Goal: Information Seeking & Learning: Learn about a topic

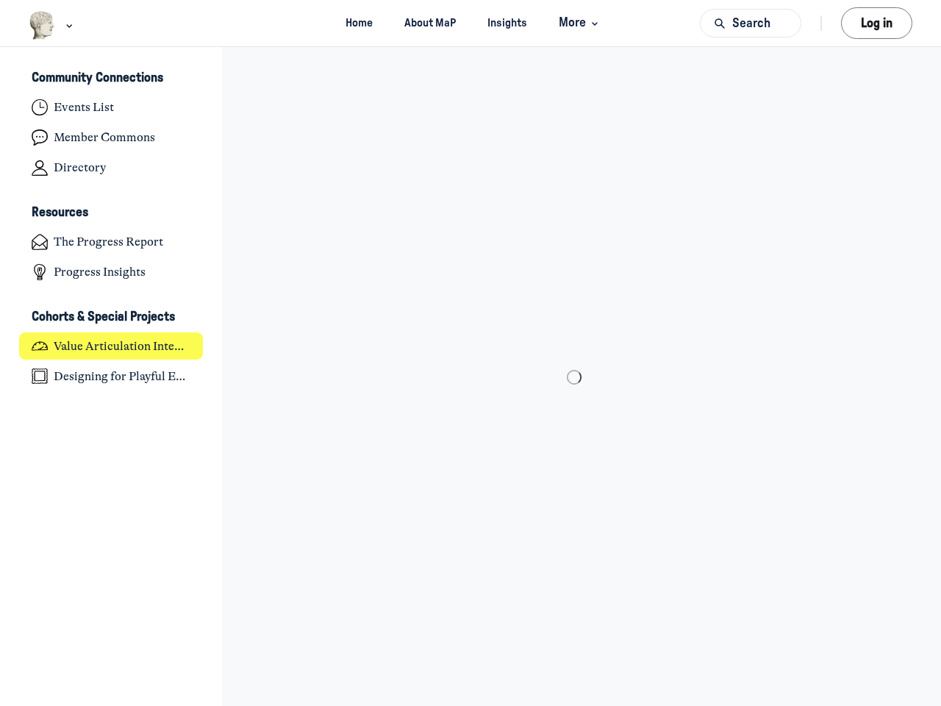
scroll to position [4827, 2891]
